Goal: Information Seeking & Learning: Learn about a topic

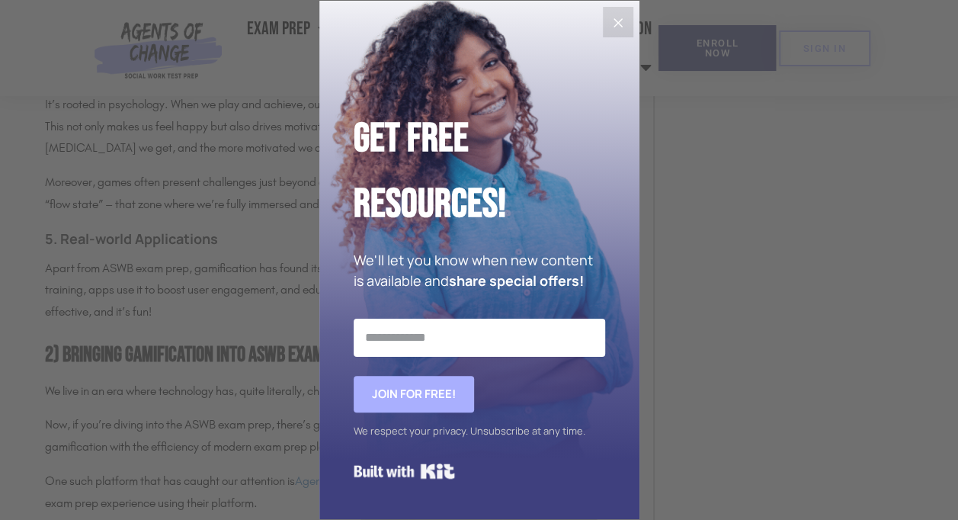
scroll to position [1638, 0]
click at [628, 25] on button "Close" at bounding box center [618, 22] width 30 height 30
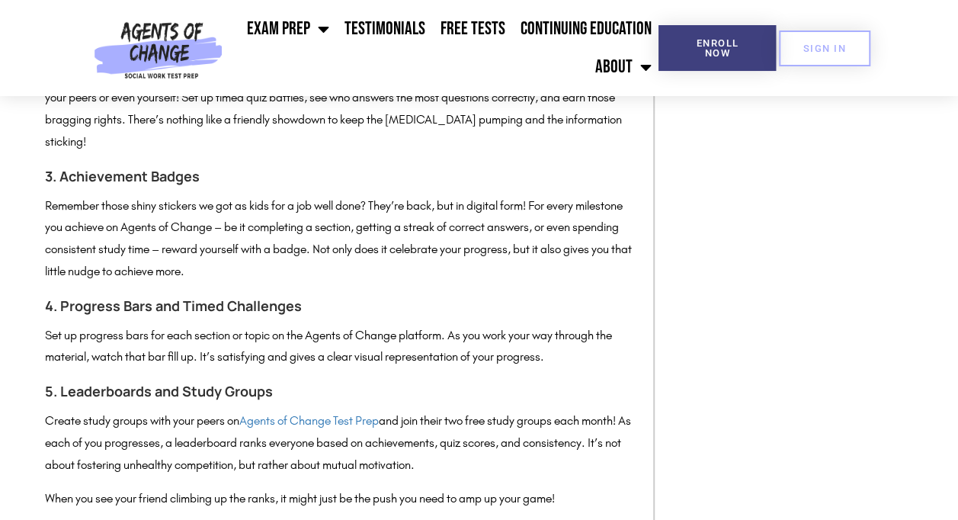
scroll to position [2233, 0]
click at [351, 30] on link "Testimonials" at bounding box center [384, 29] width 96 height 38
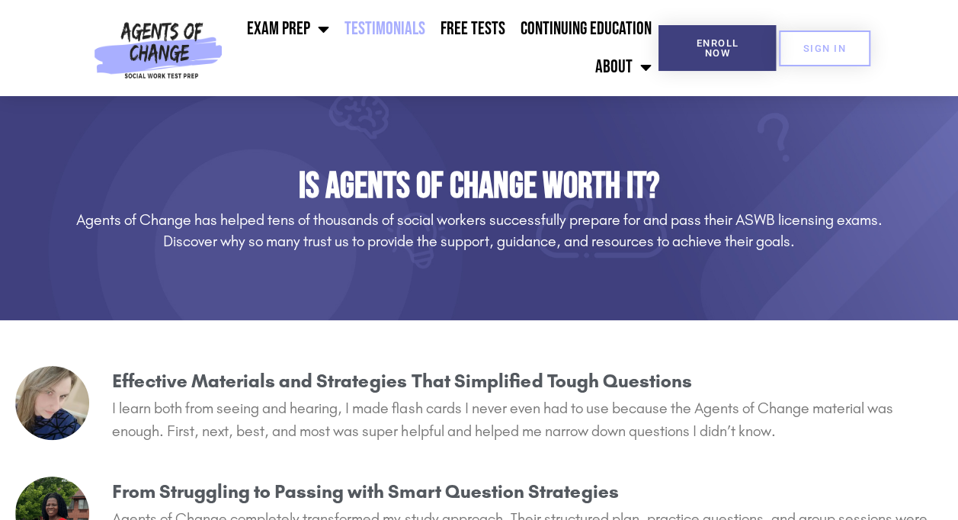
click at [314, 27] on span "Menu" at bounding box center [318, 29] width 19 height 34
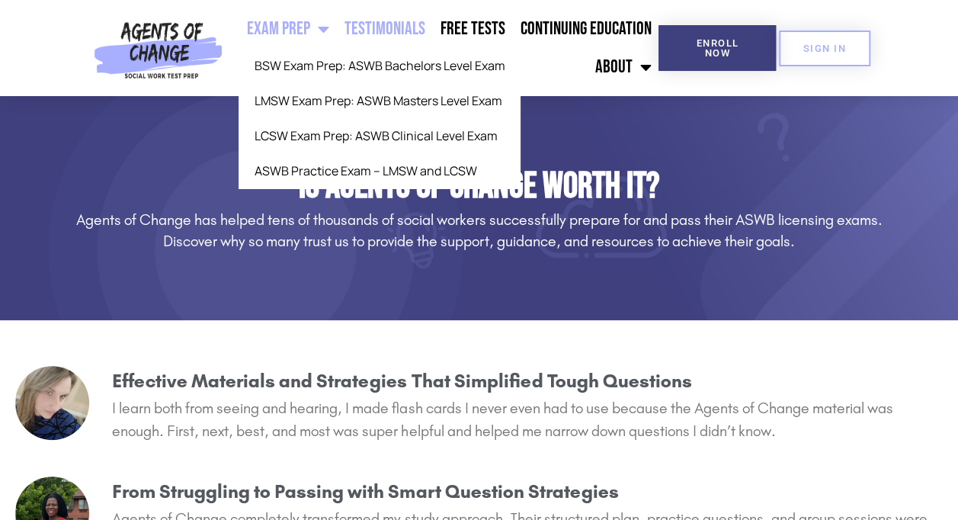
click at [451, 99] on link "LMSW Exam Prep: ASWB Masters Level Exam" at bounding box center [378, 100] width 281 height 35
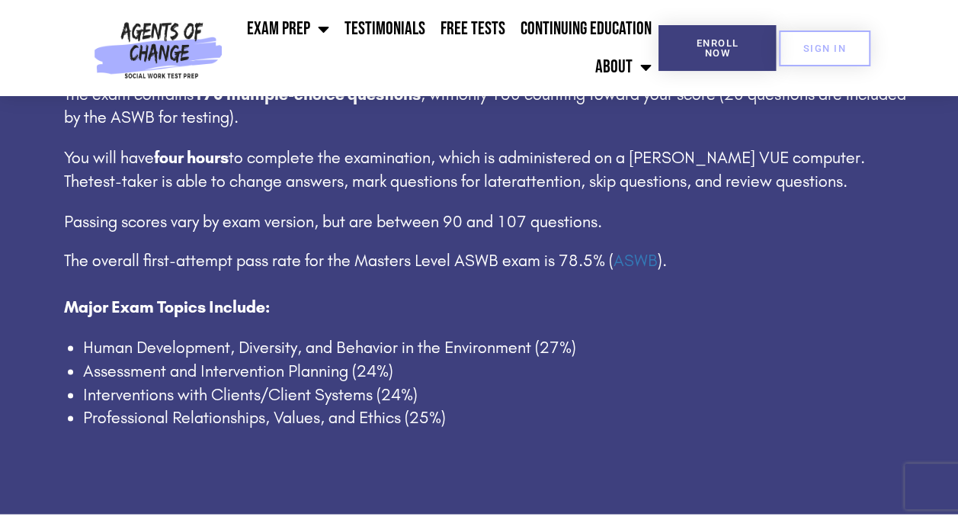
scroll to position [994, 0]
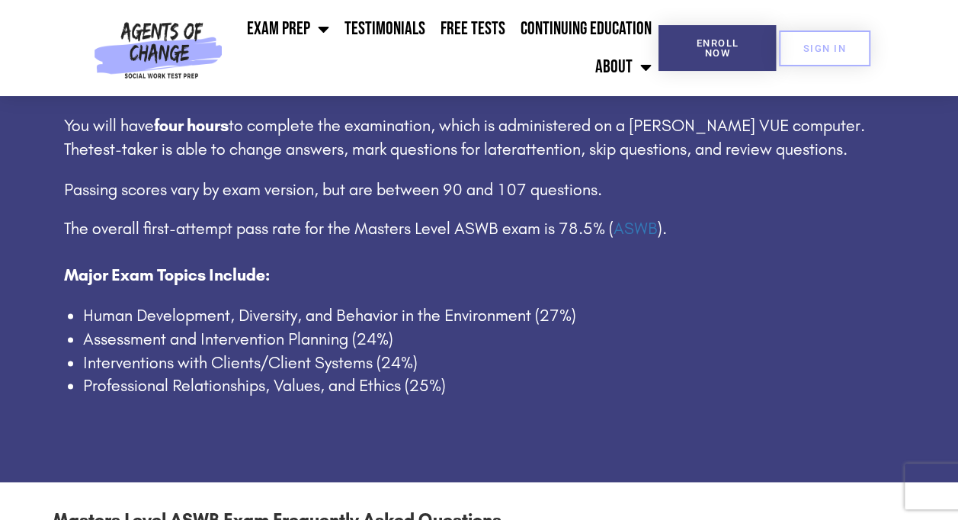
click at [654, 184] on p "Passing scores vary by exam version, but are between 90 and 107 questions." at bounding box center [489, 190] width 850 height 24
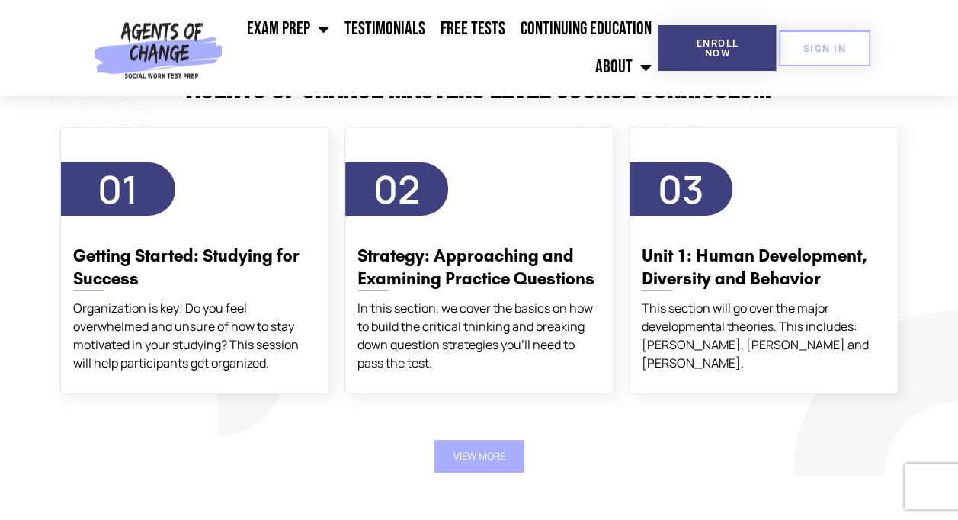
scroll to position [2633, 0]
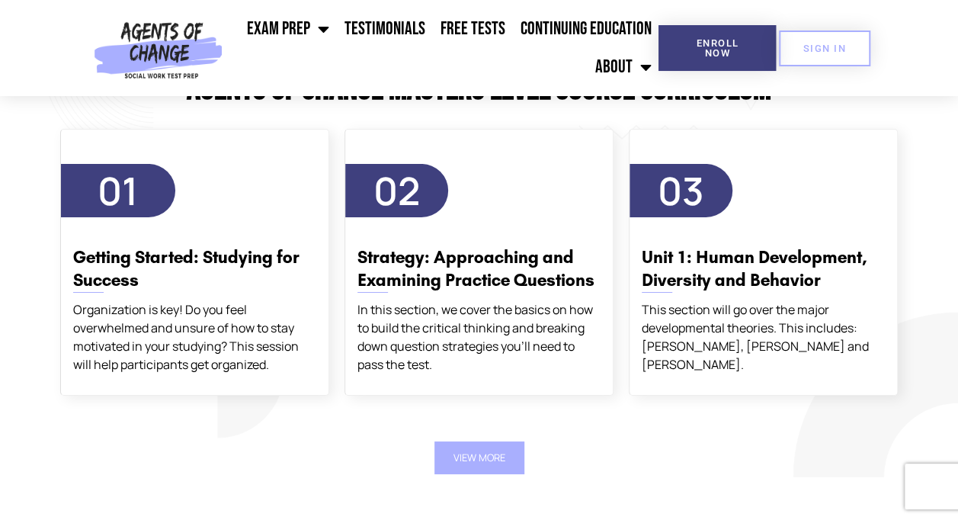
click at [217, 262] on h3 "Getting Started: Studying for Success" at bounding box center [194, 269] width 243 height 46
click at [495, 251] on h3 "Strategy: Approaching and Examining Practice Questions" at bounding box center [478, 269] width 243 height 46
click at [420, 186] on span "02" at bounding box center [396, 190] width 103 height 53
click at [384, 282] on h3 "Strategy: Approaching and Examining Practice Questions" at bounding box center [478, 269] width 243 height 46
click at [737, 250] on h3 "Unit 1: Human Development, Diversity and Behavior" at bounding box center [763, 269] width 243 height 46
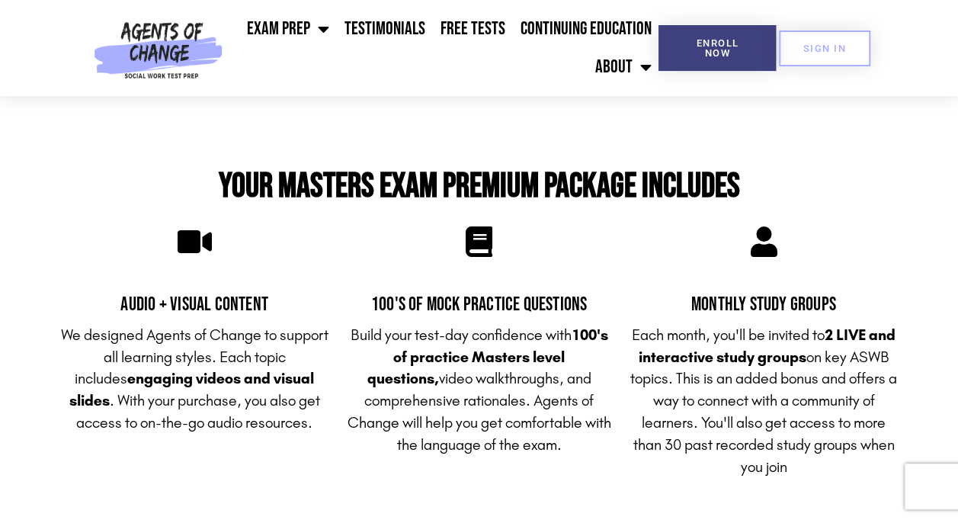
scroll to position [3136, 0]
